Goal: Information Seeking & Learning: Check status

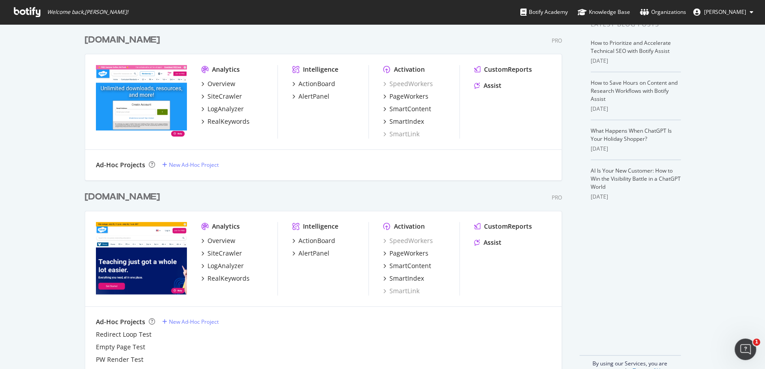
scroll to position [210, 0]
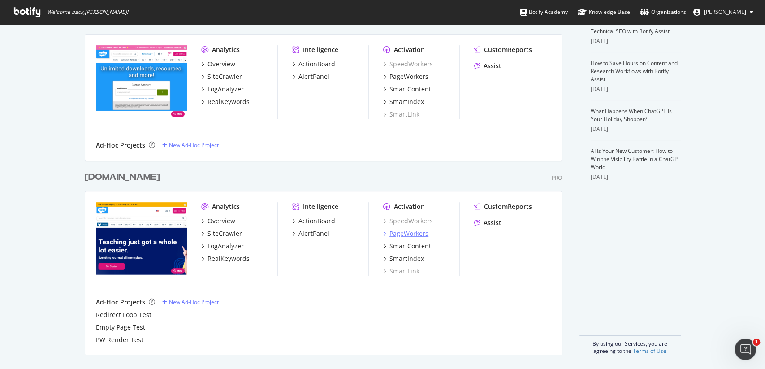
click at [401, 233] on div "PageWorkers" at bounding box center [409, 233] width 39 height 9
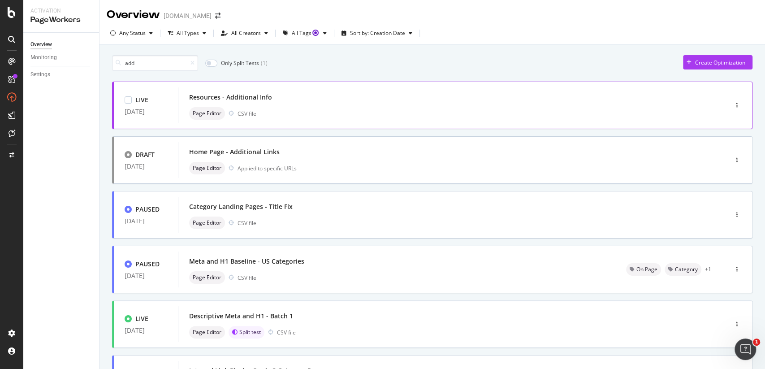
click at [332, 95] on div "Resources - Additional Info" at bounding box center [439, 97] width 501 height 13
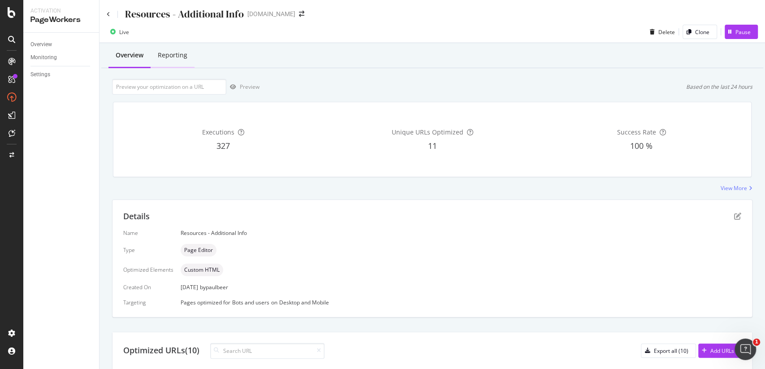
click at [167, 57] on div "Reporting" at bounding box center [173, 55] width 30 height 9
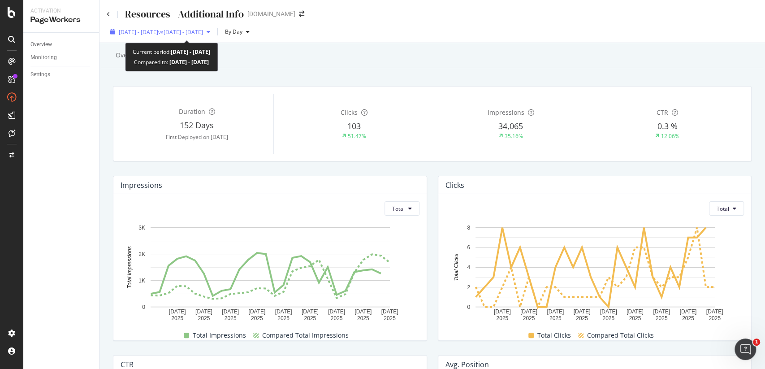
click at [214, 28] on div "[DATE] - [DATE] vs [DATE] - [DATE]" at bounding box center [160, 31] width 107 height 13
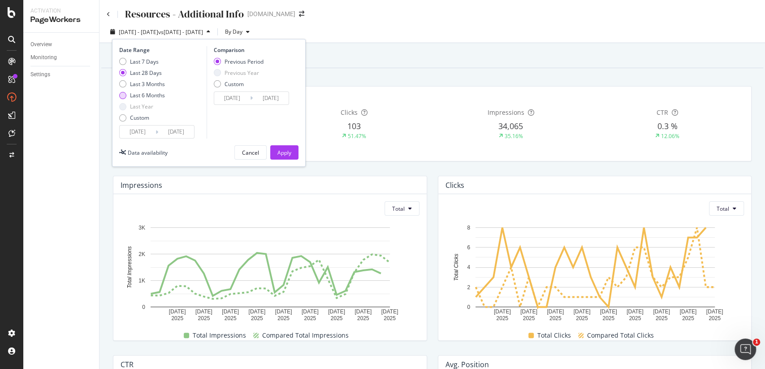
click at [155, 91] on div "Last 6 Months" at bounding box center [147, 95] width 35 height 8
type input "[DATE]"
click at [280, 153] on div "Apply" at bounding box center [285, 153] width 14 height 8
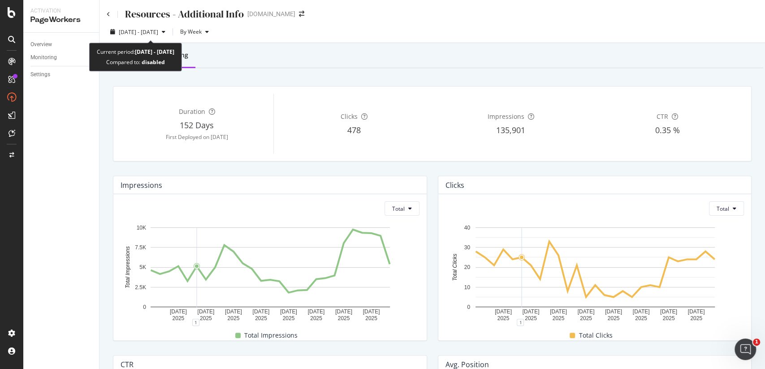
click at [118, 64] on div "Current period: [DATE] - [DATE] Compared to: disabled" at bounding box center [136, 57] width 78 height 21
click at [125, 59] on div "Overview" at bounding box center [130, 55] width 28 height 9
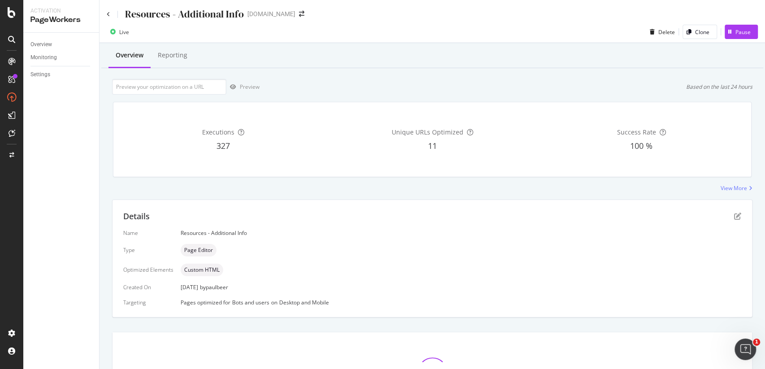
click at [126, 28] on div "Live" at bounding box center [124, 32] width 10 height 8
click at [730, 33] on icon "button" at bounding box center [731, 31] width 4 height 5
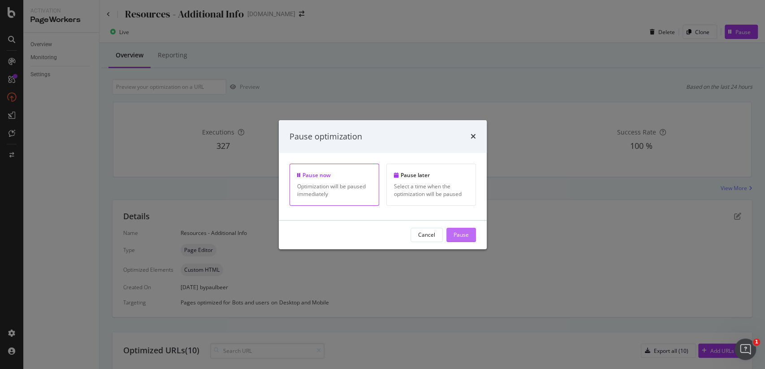
click at [463, 228] on button "Pause" at bounding box center [462, 235] width 30 height 14
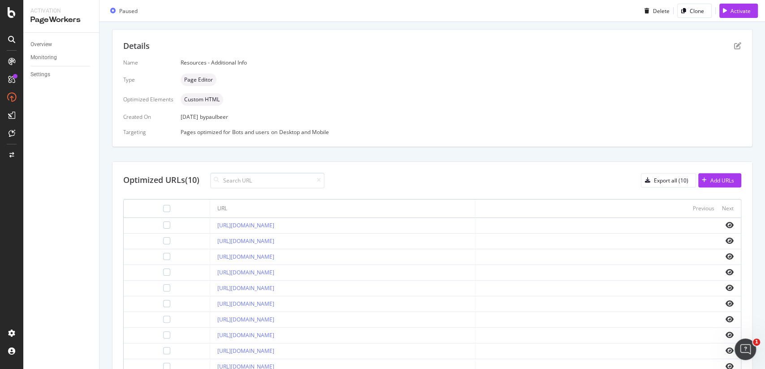
scroll to position [171, 0]
